Goal: Task Accomplishment & Management: Complete application form

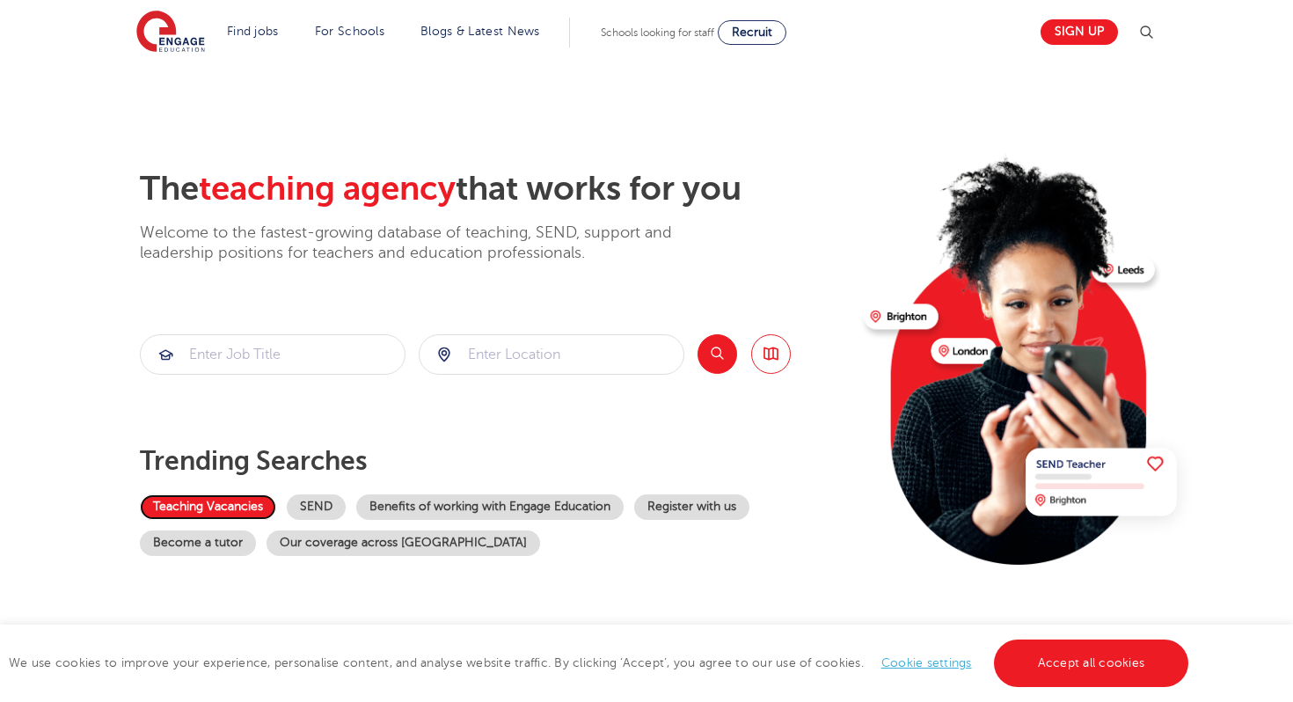
click at [227, 509] on link "Teaching Vacancies" at bounding box center [208, 507] width 136 height 26
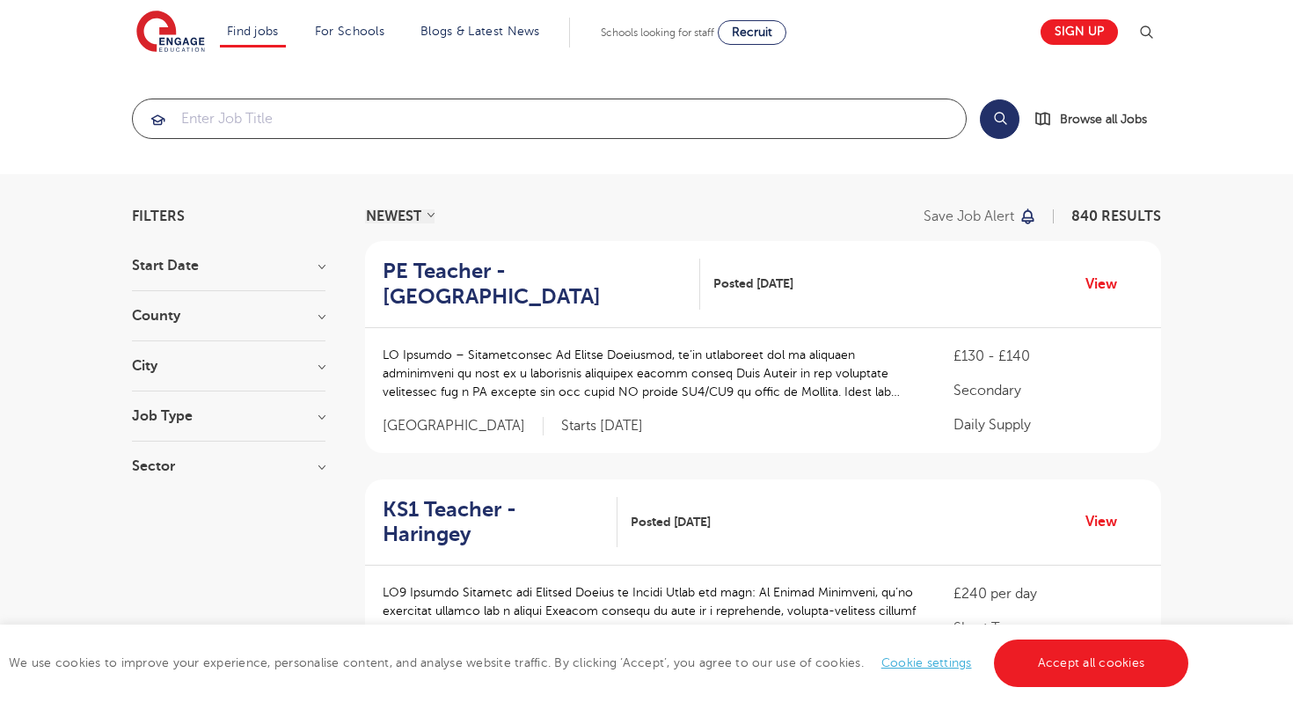
click at [286, 122] on input "search" at bounding box center [549, 118] width 833 height 39
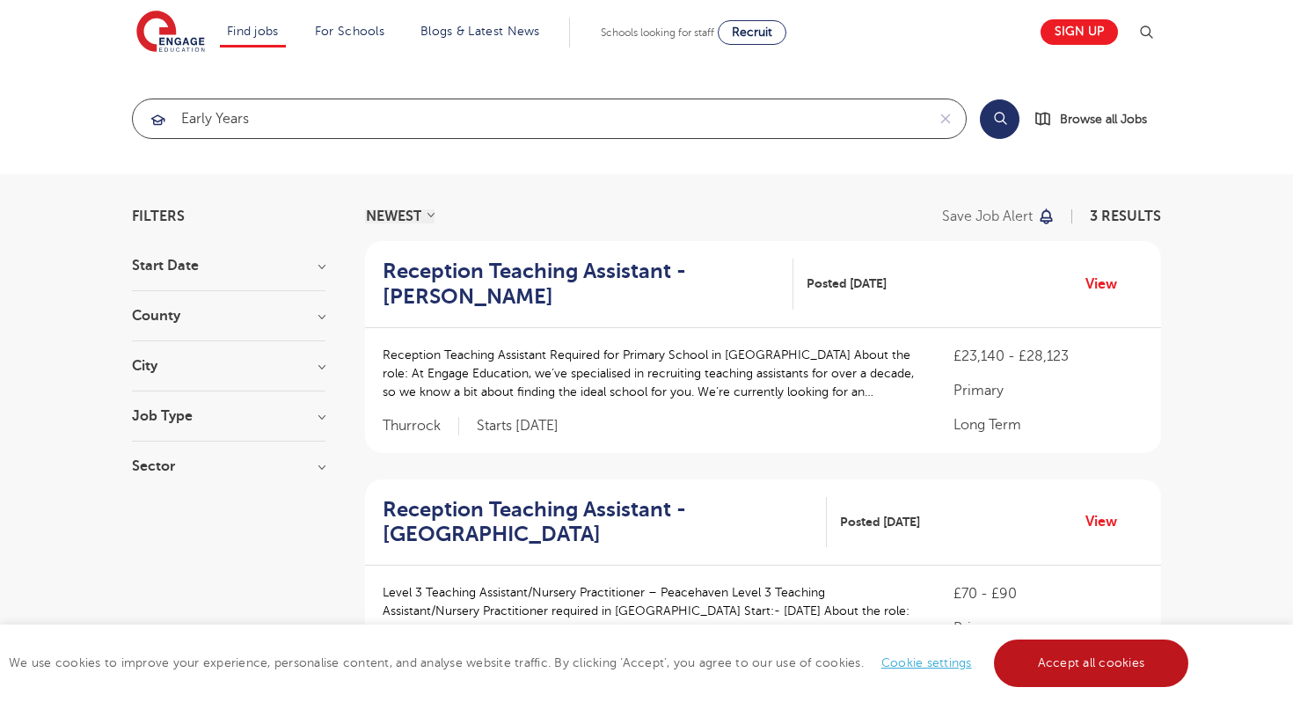
type input "early years"
click at [1082, 663] on link "Accept all cookies" at bounding box center [1091, 664] width 195 height 48
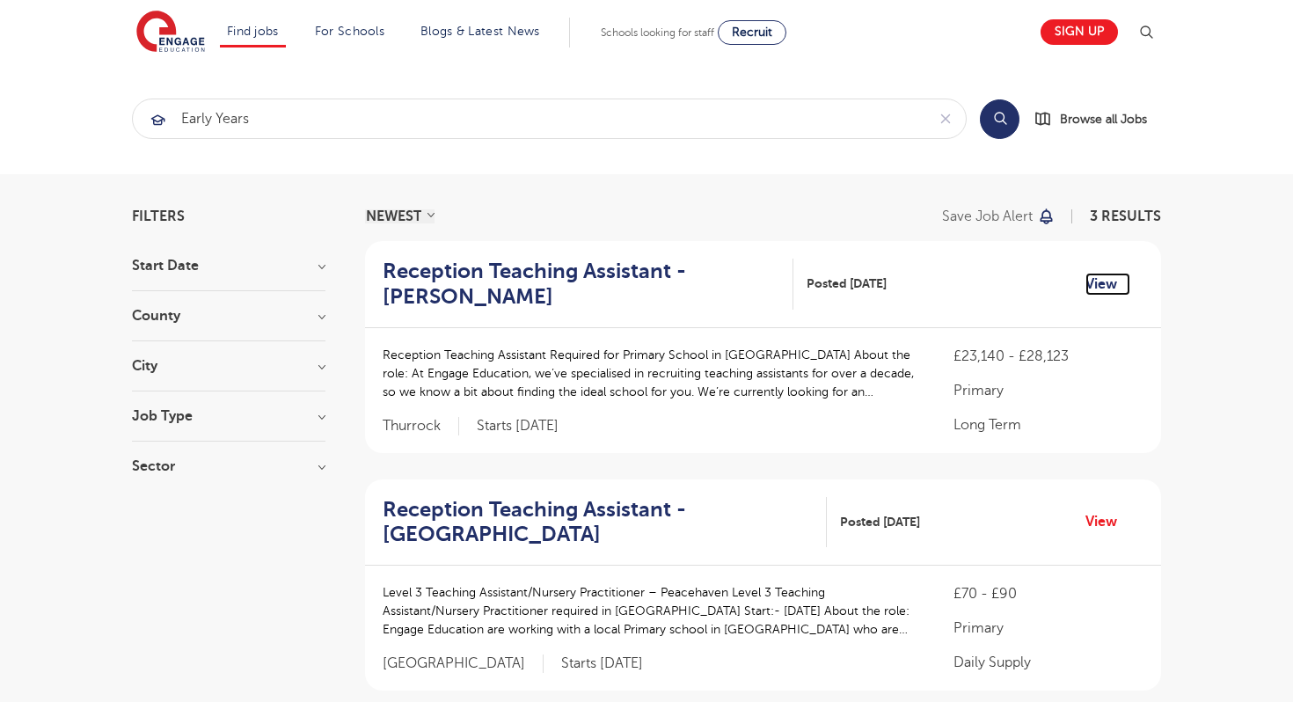
click at [1096, 284] on link "View" at bounding box center [1108, 284] width 45 height 23
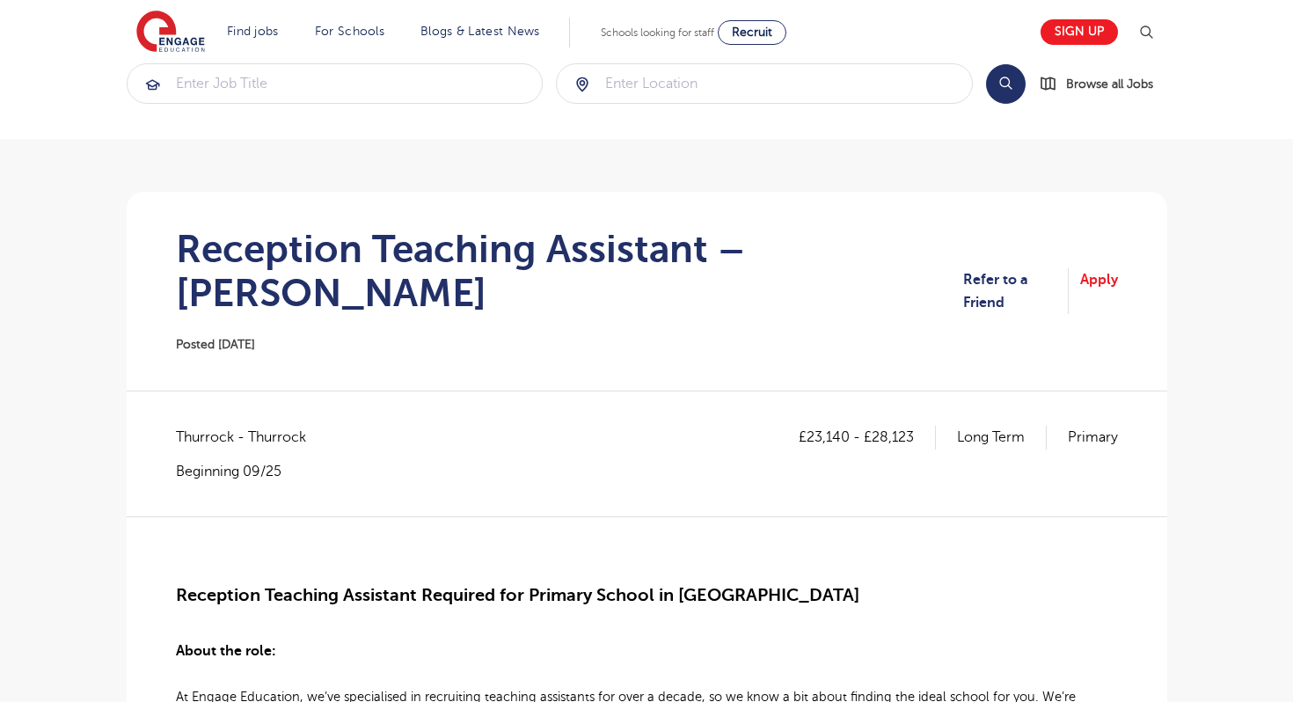
scroll to position [106, 0]
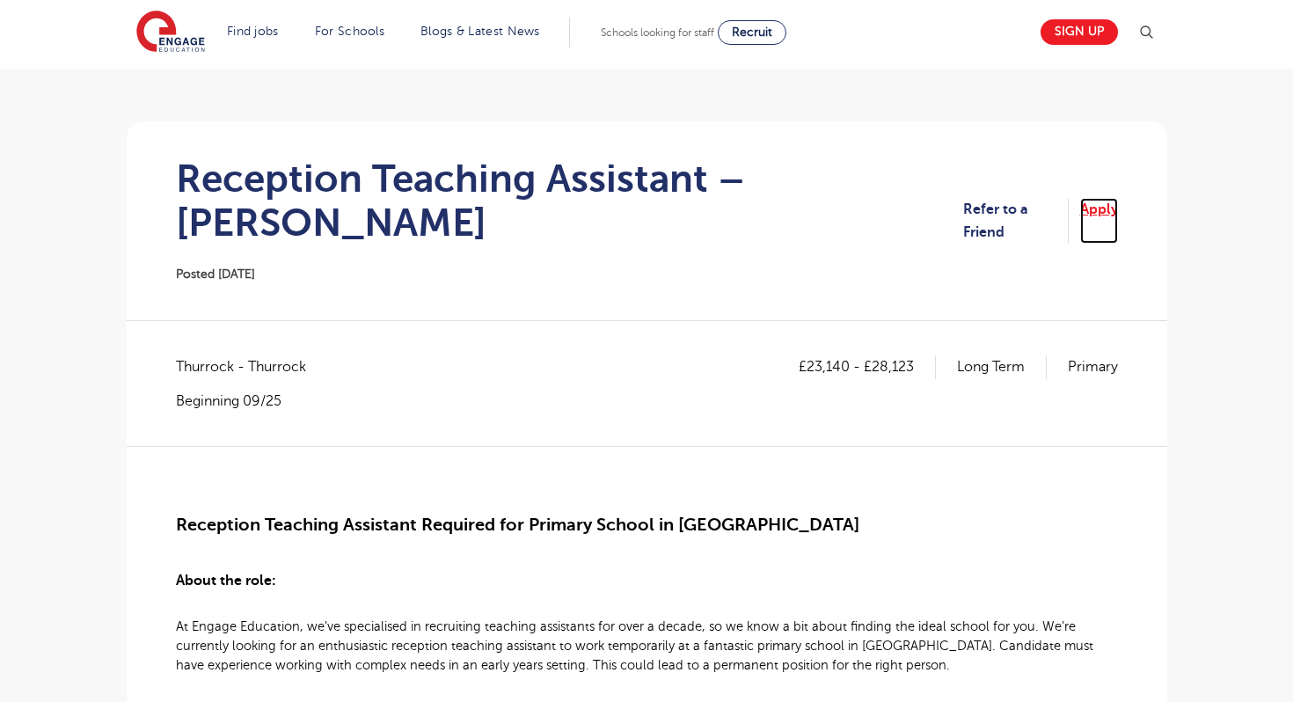
click at [1096, 199] on link "Apply" at bounding box center [1099, 221] width 38 height 47
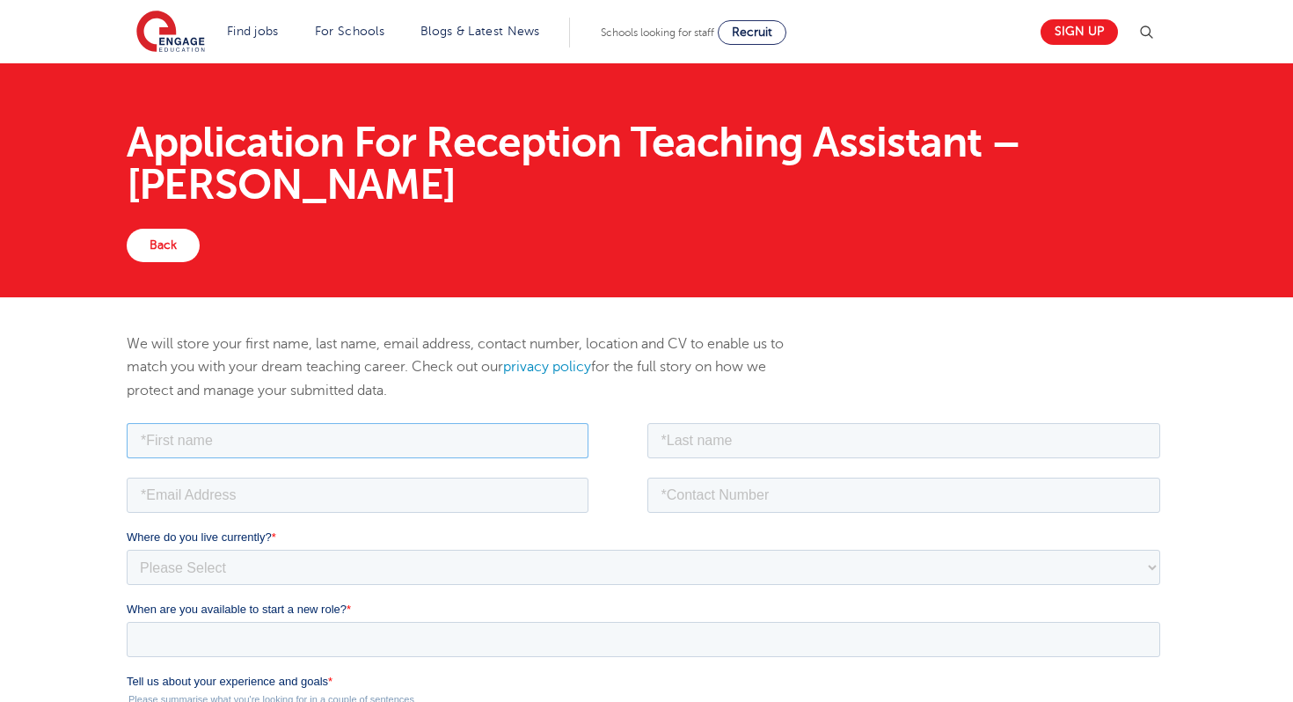
click at [335, 444] on input "text" at bounding box center [357, 439] width 462 height 35
type input "jemimah"
click at [759, 447] on input "text" at bounding box center [904, 439] width 514 height 35
type input "pel"
click at [537, 501] on input "email" at bounding box center [357, 494] width 462 height 35
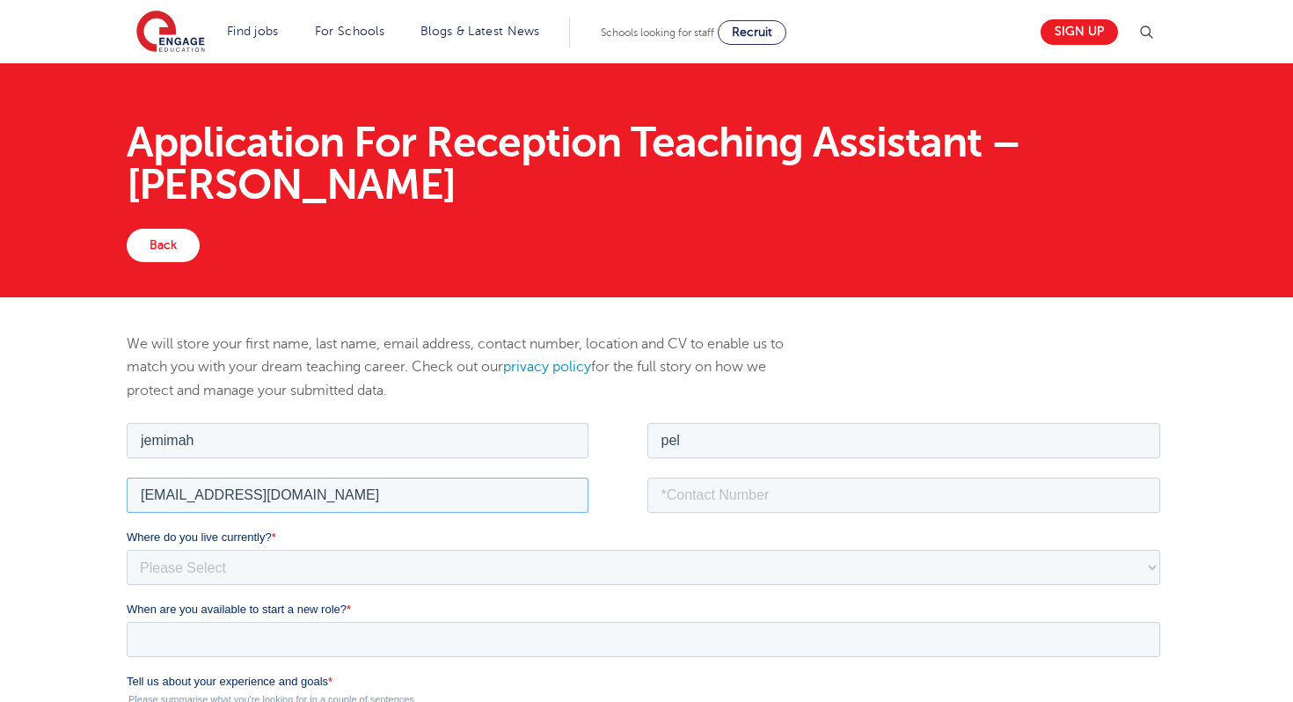
type input "jemimahvictoriadmpel@gmail.com"
click at [709, 508] on input "tel" at bounding box center [904, 494] width 514 height 35
type input "+6582041541"
click at [1085, 573] on select "Please Select UK Canada Ireland Australia New Zealand Europe USA South Africa J…" at bounding box center [643, 566] width 1034 height 35
select select "Asia"
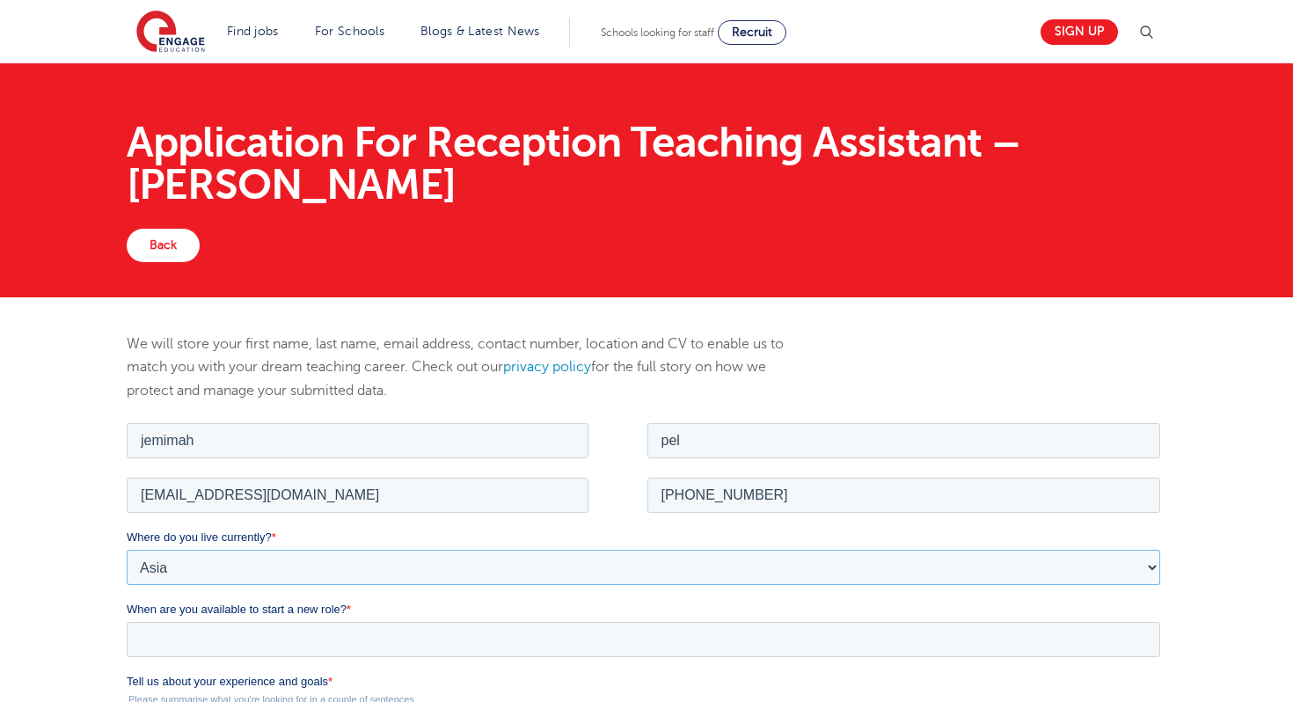
click at [126, 549] on select "Please Select UK Canada Ireland Australia New Zealand Europe USA South Africa J…" at bounding box center [643, 566] width 1034 height 35
click at [1153, 569] on select "Please Select UK Canada Ireland Australia New Zealand Europe USA South Africa J…" at bounding box center [643, 566] width 1034 height 35
click at [126, 549] on select "Please Select UK Canada Ireland Australia New Zealand Europe USA South Africa J…" at bounding box center [643, 566] width 1034 height 35
click at [1151, 643] on select "Please Select I'm flexible! London Any city in England Greater London/Home Coun…" at bounding box center [643, 638] width 1034 height 35
select select "Flexible"
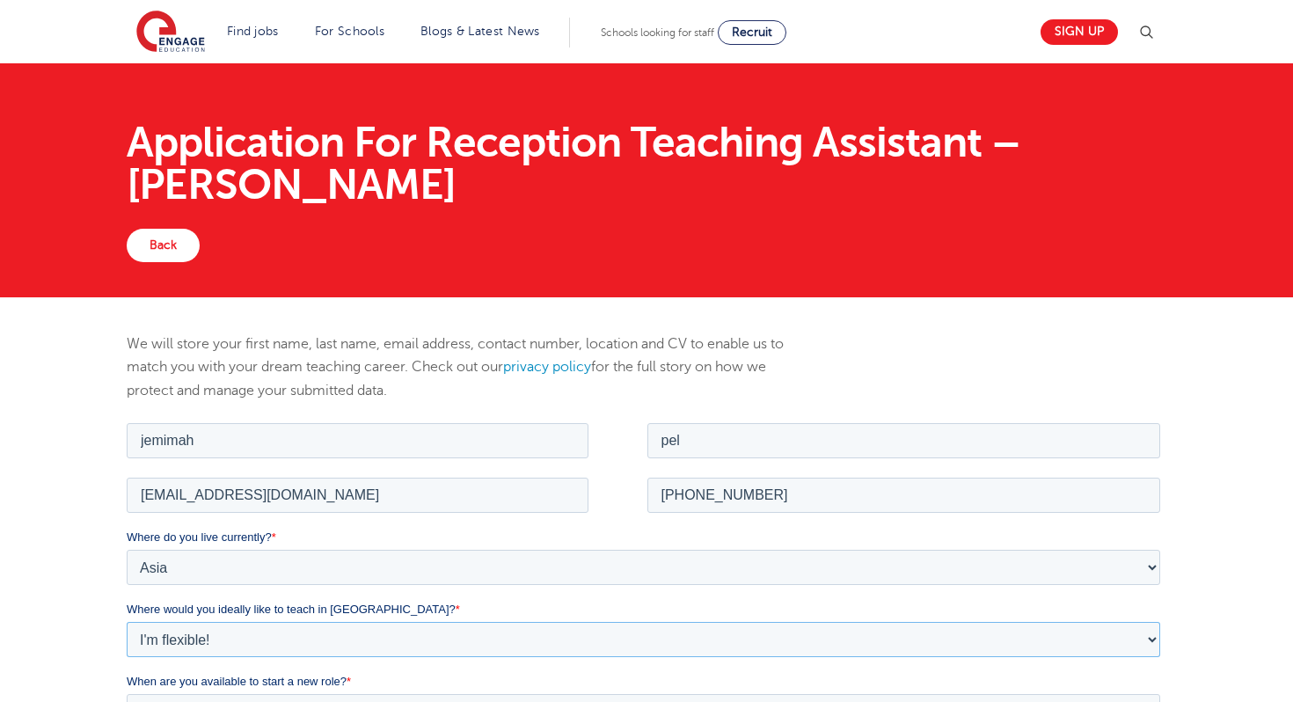
click at [126, 621] on select "Please Select I'm flexible! London Any city in England Greater London/Home Coun…" at bounding box center [643, 638] width 1034 height 35
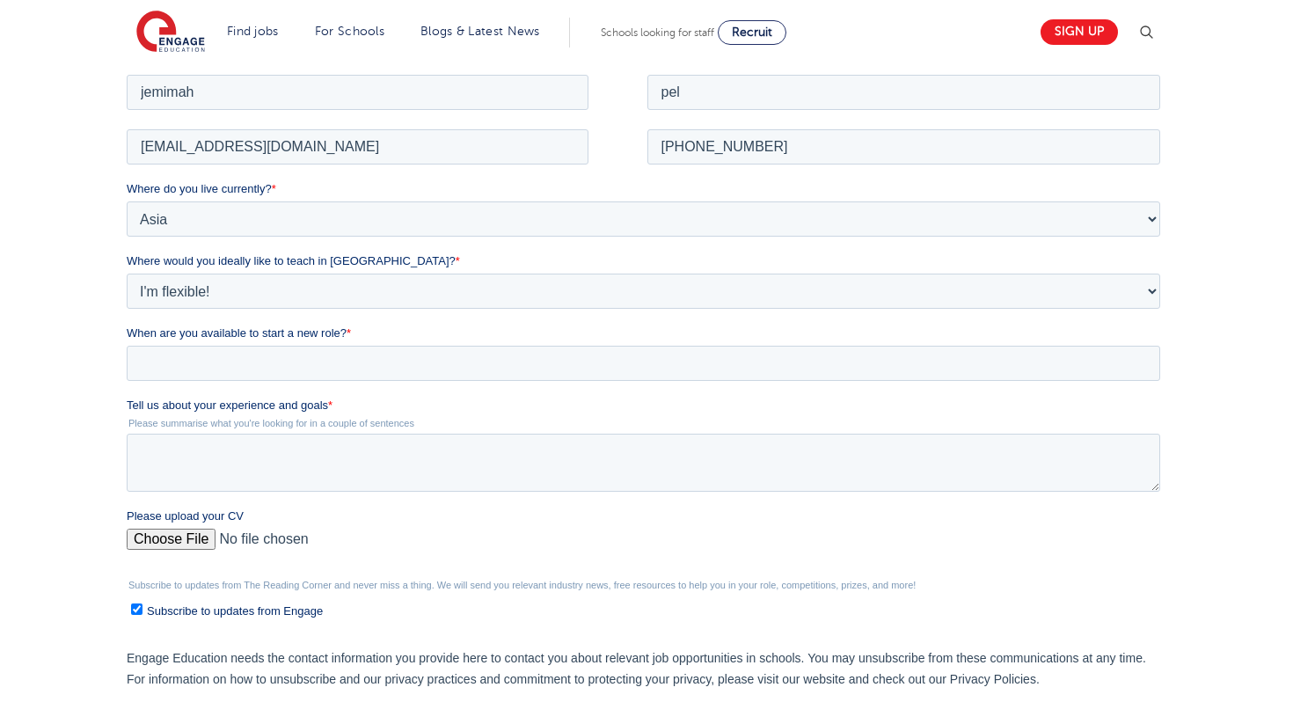
scroll to position [352, 0]
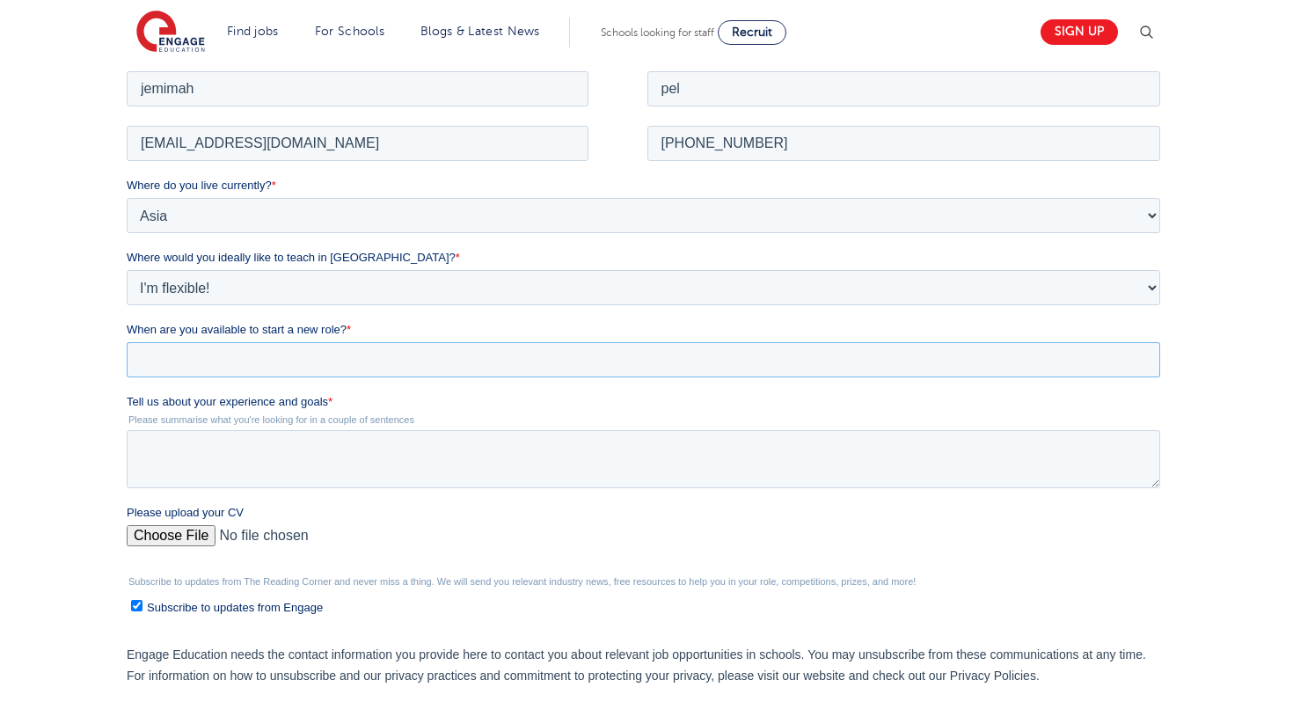
click at [749, 364] on input "When are you available to start a new role? *" at bounding box center [643, 358] width 1034 height 35
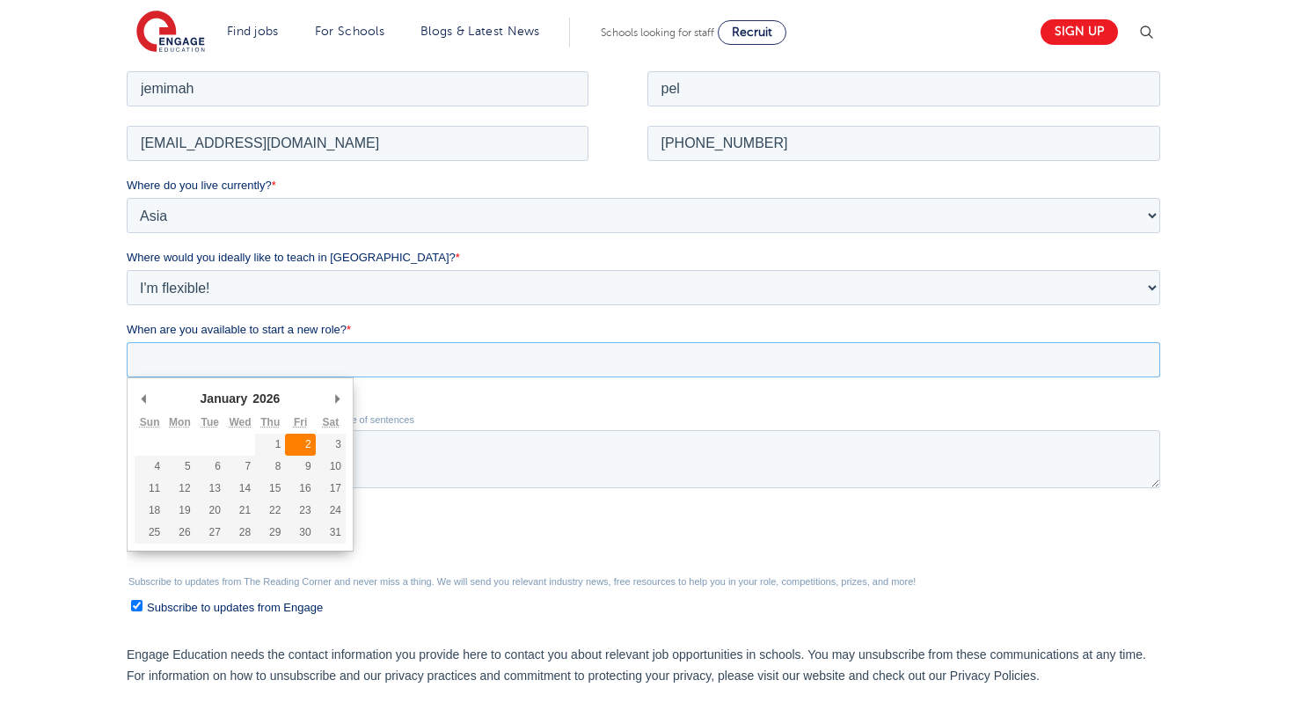
type div "2026-01-02"
type input "2026/01/02"
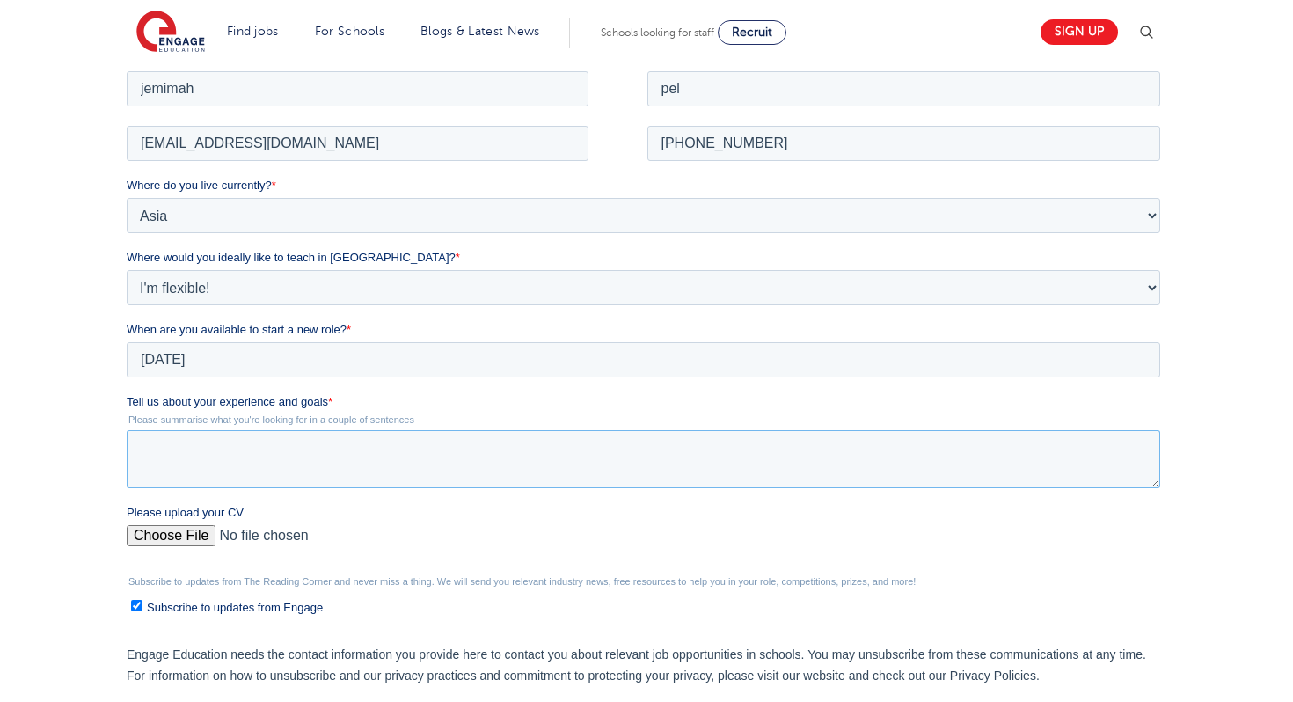
click at [312, 443] on textarea "Tell us about your experience and goals *" at bounding box center [643, 458] width 1034 height 58
click at [359, 456] on textarea "looking for a job vacancies as an early Years" at bounding box center [643, 458] width 1034 height 58
click at [452, 464] on textarea "looking for a job vacancies as an Early Years" at bounding box center [643, 458] width 1034 height 58
type textarea "looking for a job vacancies as an Early Years Educator"
click at [192, 533] on input "Please upload your CV" at bounding box center [643, 541] width 1034 height 35
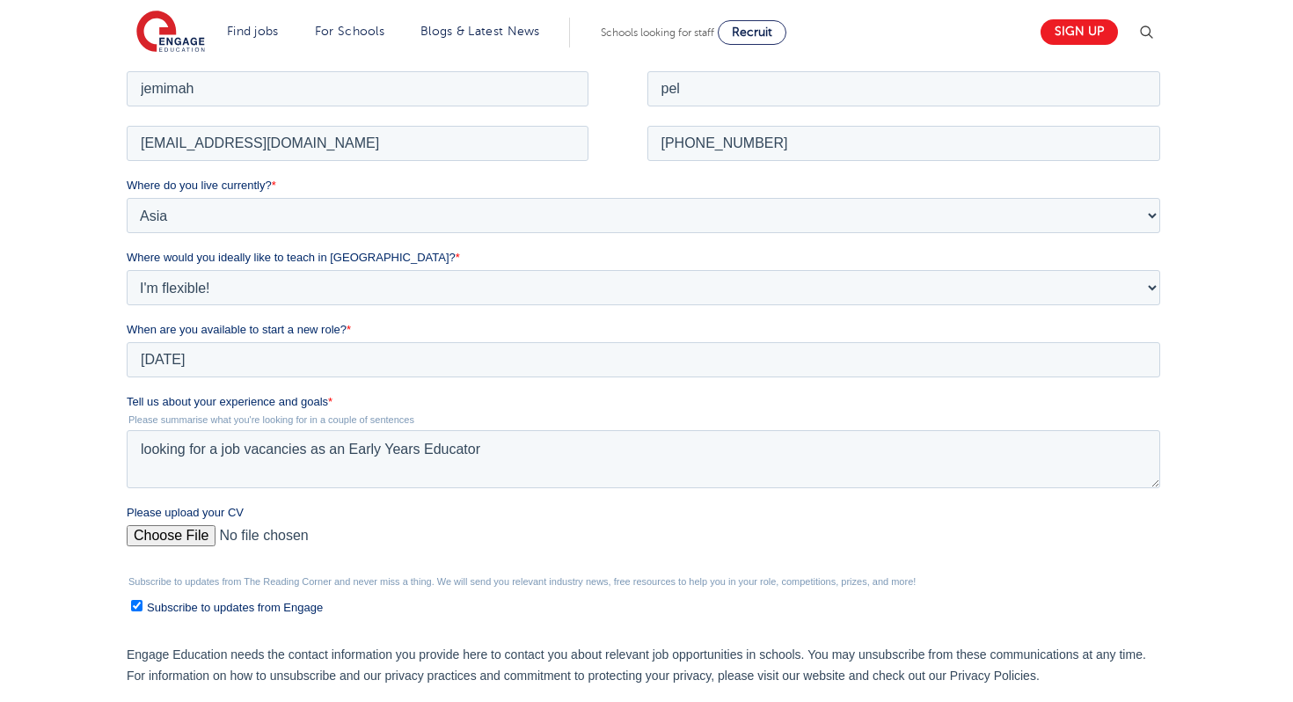
type input "C:\fakepath\Jemimah DM Pel CV 2025.pdf"
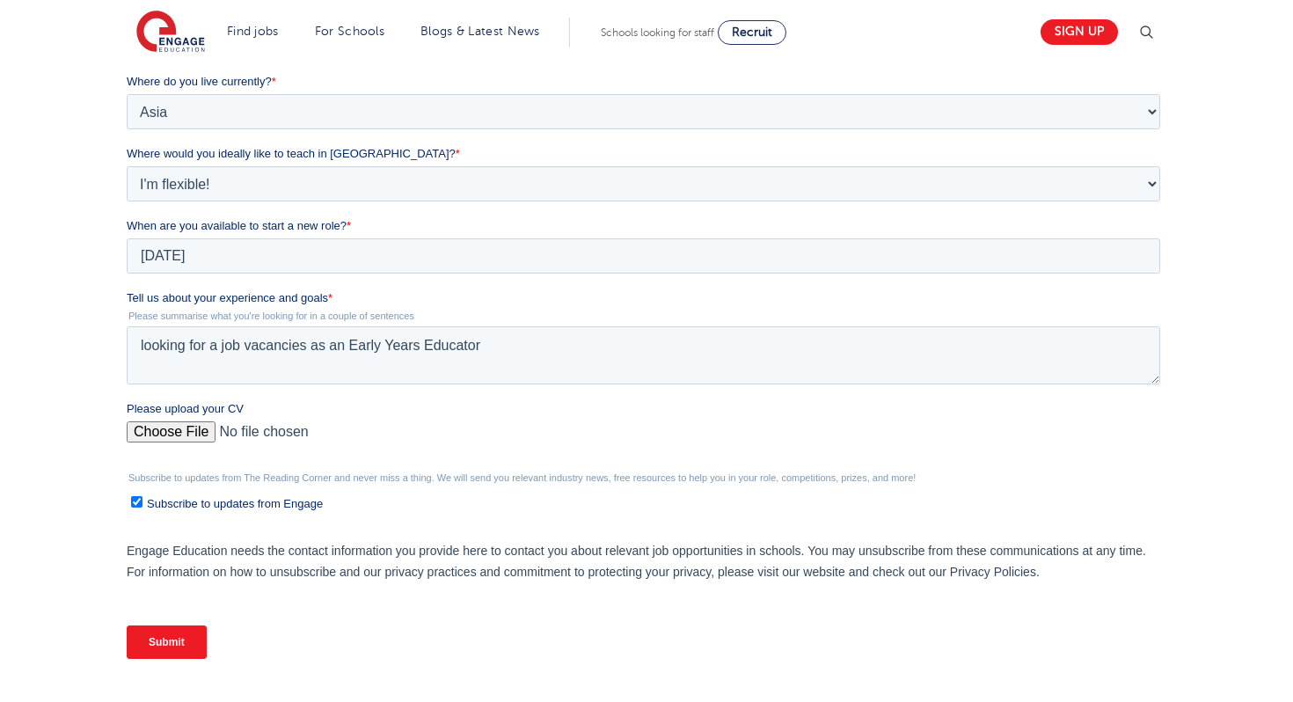
scroll to position [457, 0]
click at [187, 640] on input "Submit" at bounding box center [166, 640] width 80 height 33
